Goal: Understand process/instructions: Learn how to perform a task or action

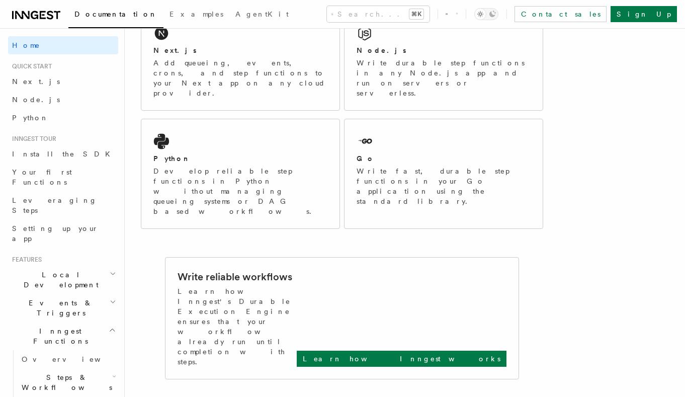
scroll to position [176, 0]
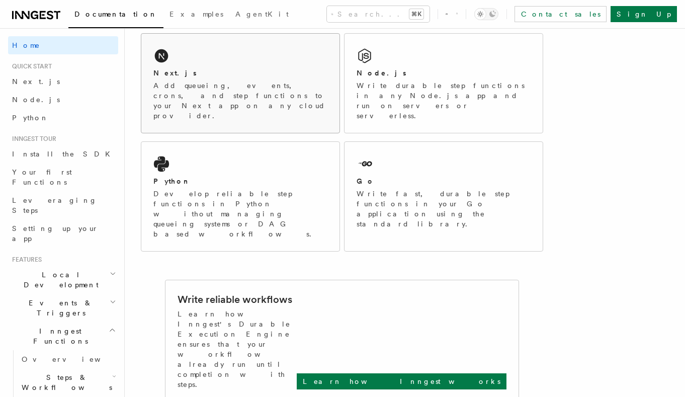
click at [198, 66] on div "Next.js Add queueing, events, crons, and step functions to your Next app on any…" at bounding box center [240, 83] width 198 height 99
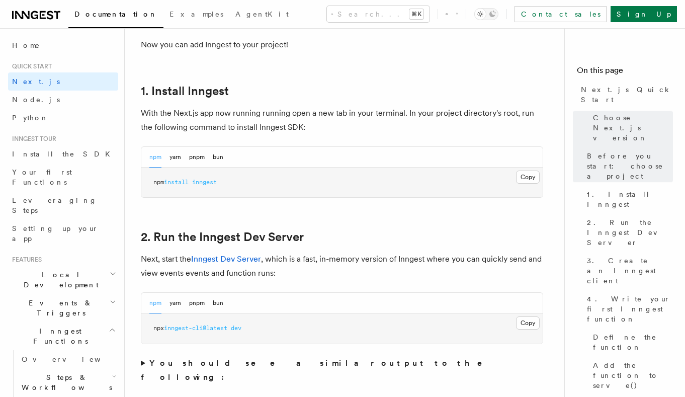
scroll to position [531, 0]
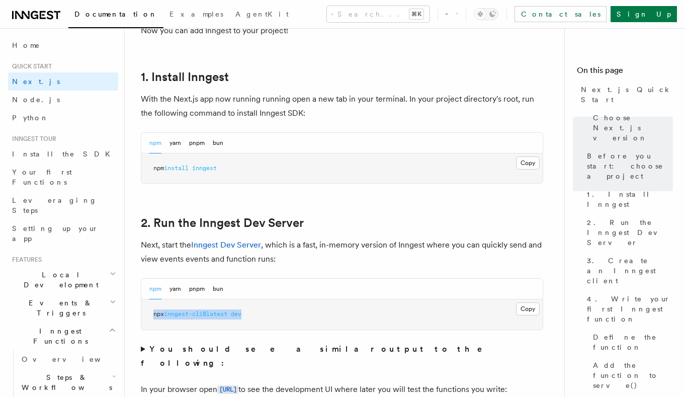
drag, startPoint x: 252, startPoint y: 317, endPoint x: 147, endPoint y: 316, distance: 104.7
click at [147, 316] on pre "npx inngest-cli@latest dev" at bounding box center [342, 314] width 402 height 30
copy span "npx inngest-cli@latest dev"
